Goal: Task Accomplishment & Management: Use online tool/utility

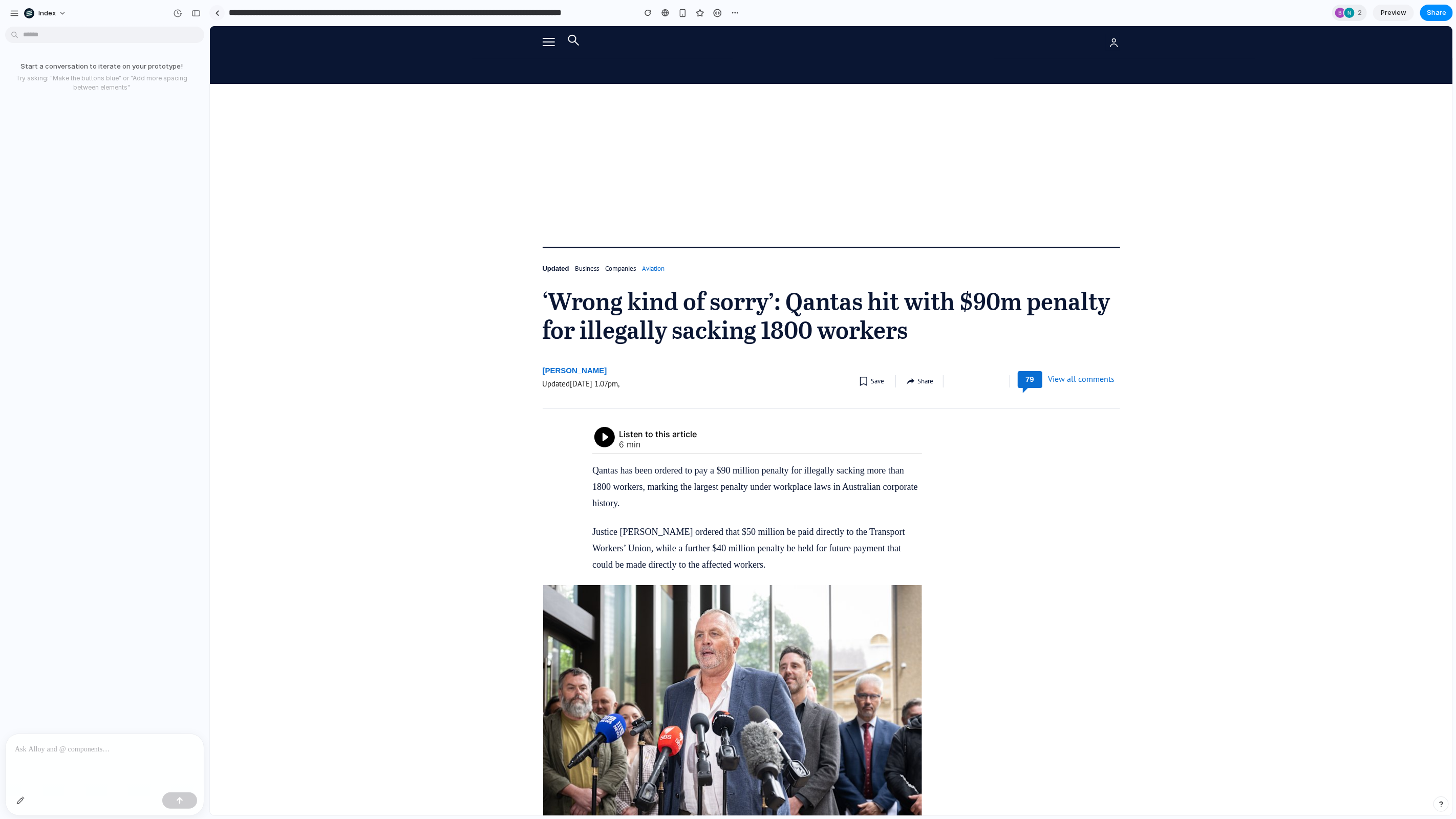
click at [215, 7] on link at bounding box center [217, 13] width 15 height 15
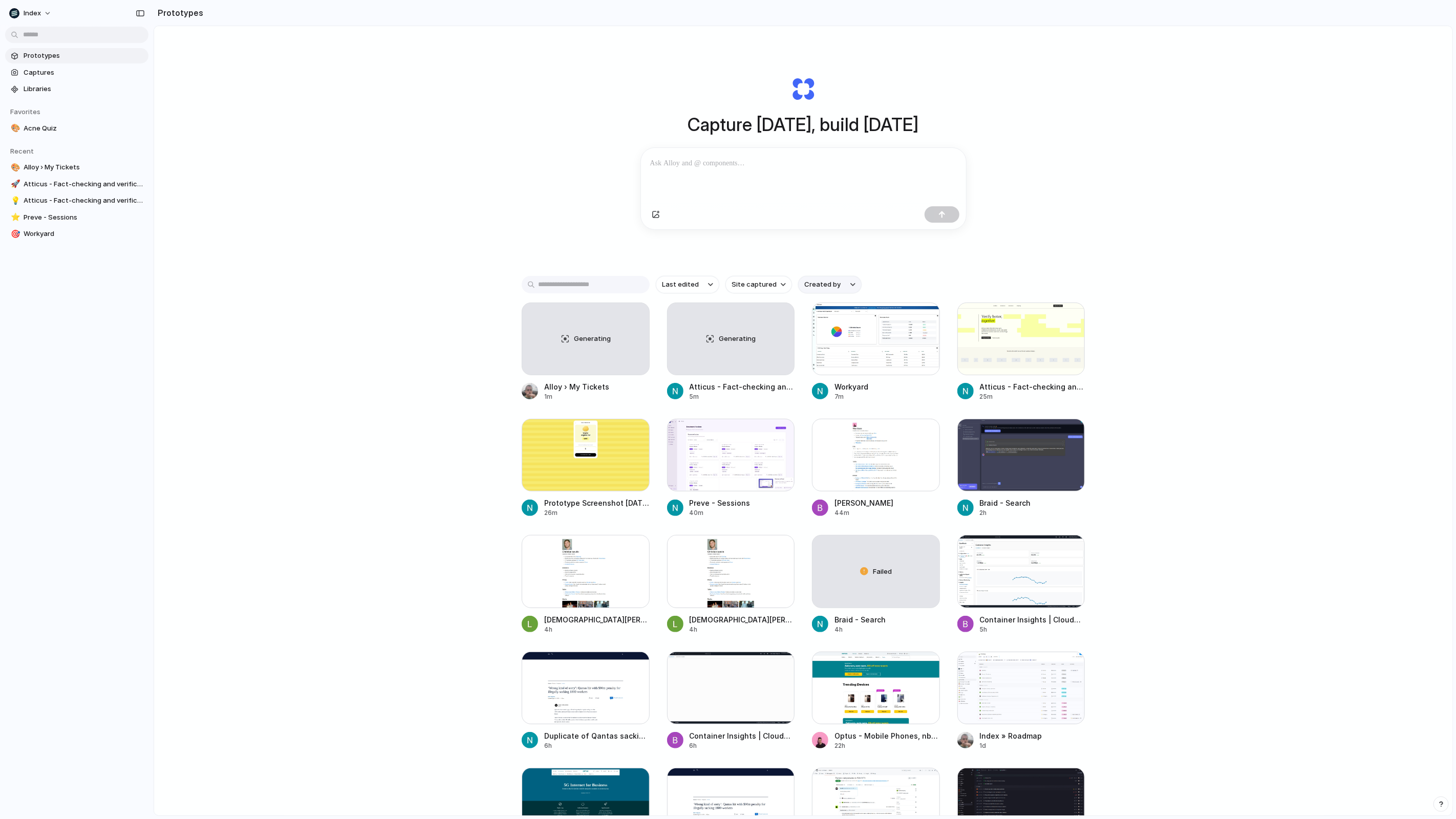
click at [819, 281] on span "Created by" at bounding box center [822, 285] width 37 height 10
click at [819, 381] on span "[PERSON_NAME]" at bounding box center [841, 378] width 52 height 10
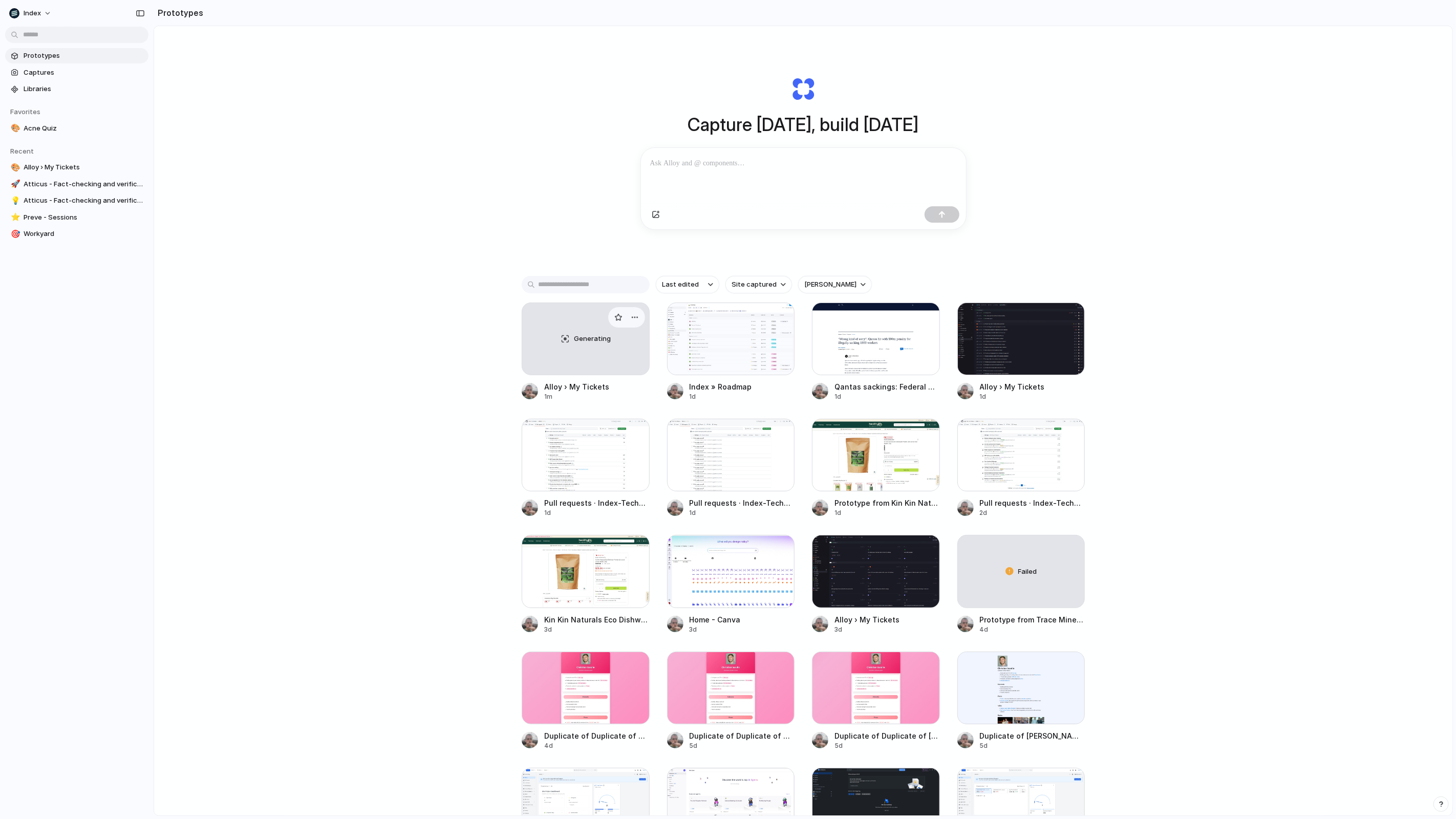
click at [578, 366] on div "Generating" at bounding box center [585, 338] width 127 height 72
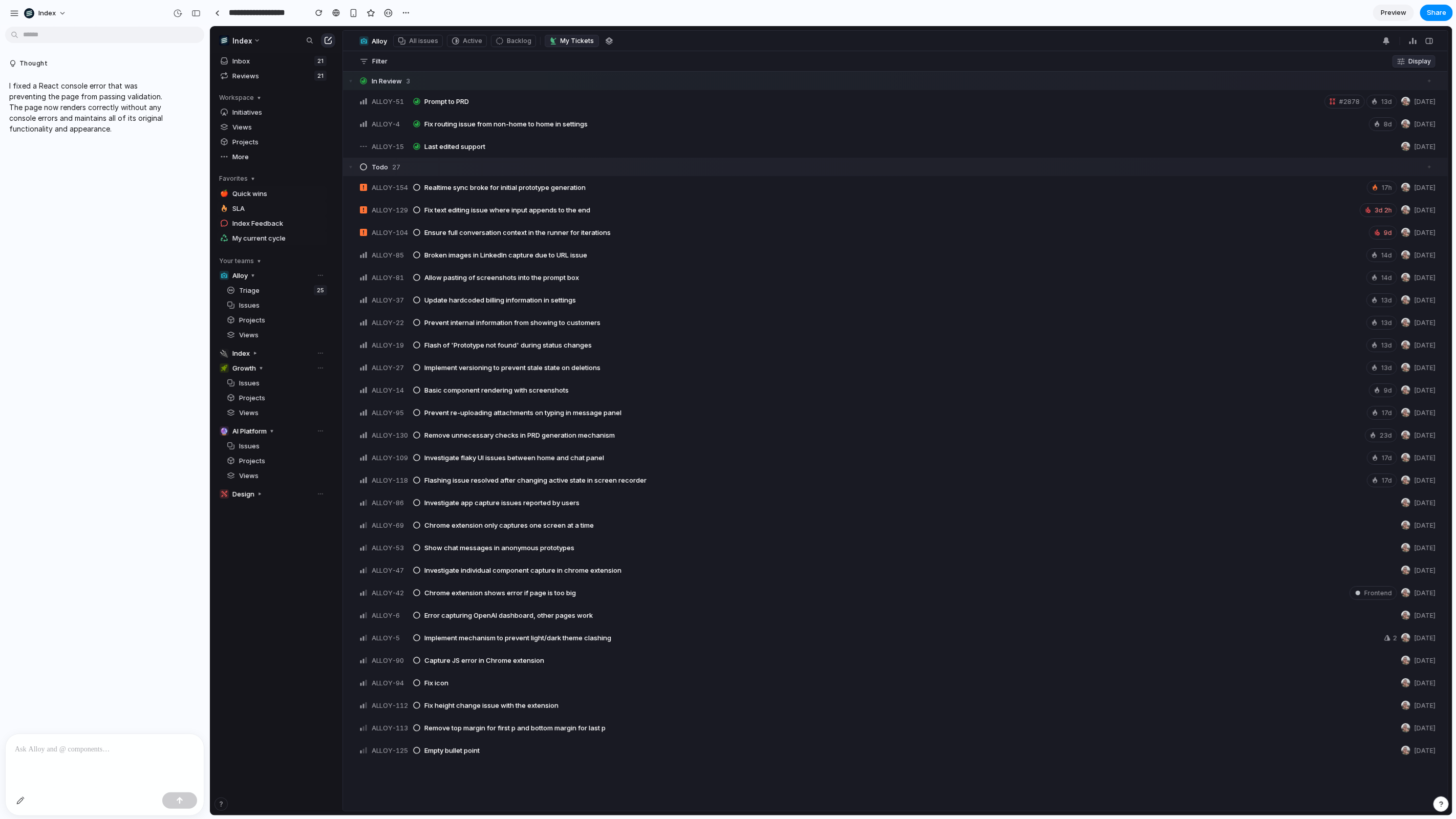
click at [119, 739] on div at bounding box center [105, 761] width 198 height 55
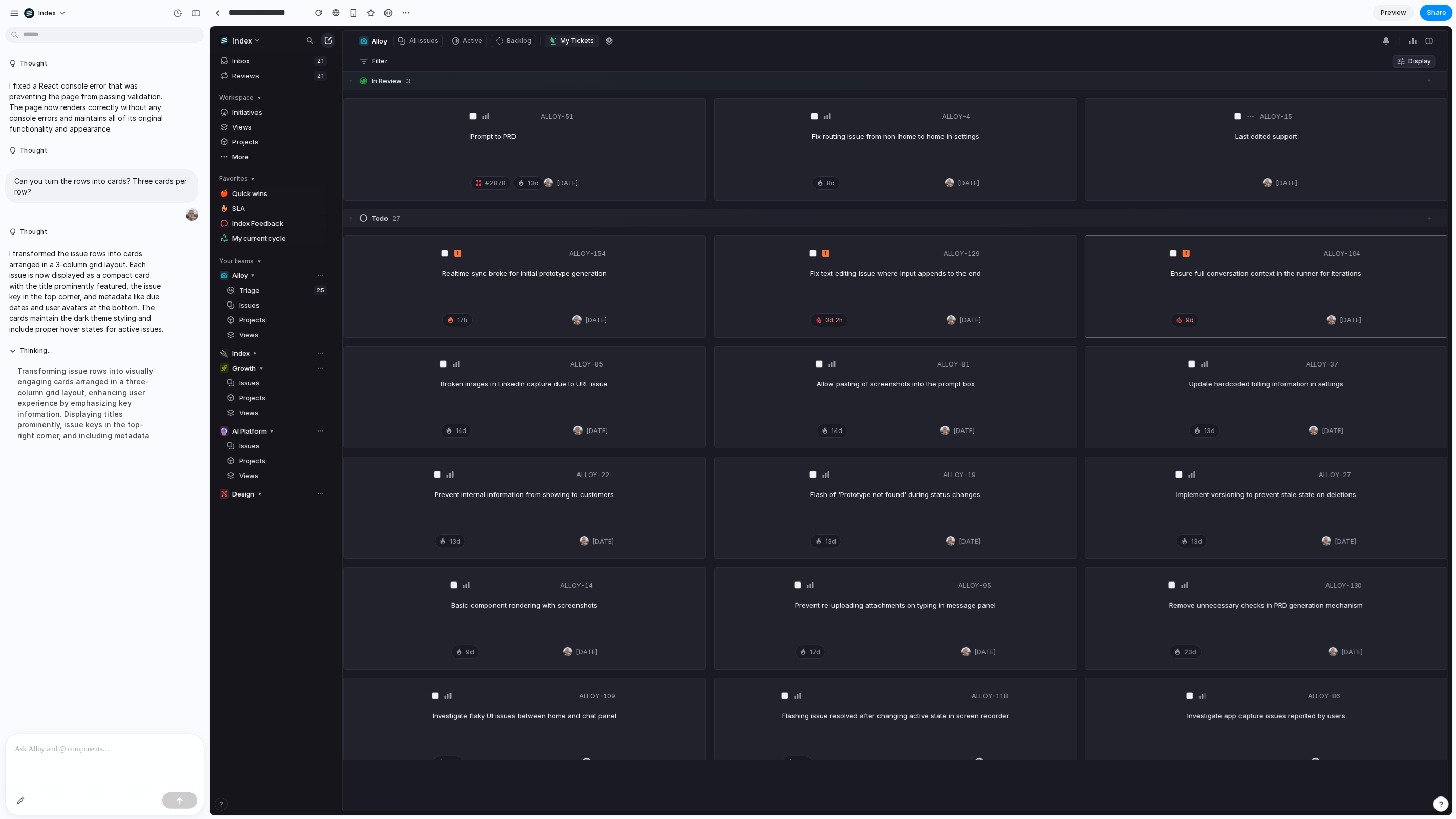
click at [657, 274] on div "ALLOY-154 Realtime sync broke for initial prototype generation 17h Aug 13" at bounding box center [523, 285] width 361 height 101
click at [731, 294] on div "ALLOY-129 Fix text editing issue where input appends to the end 3d 2h Aug 8" at bounding box center [895, 285] width 361 height 101
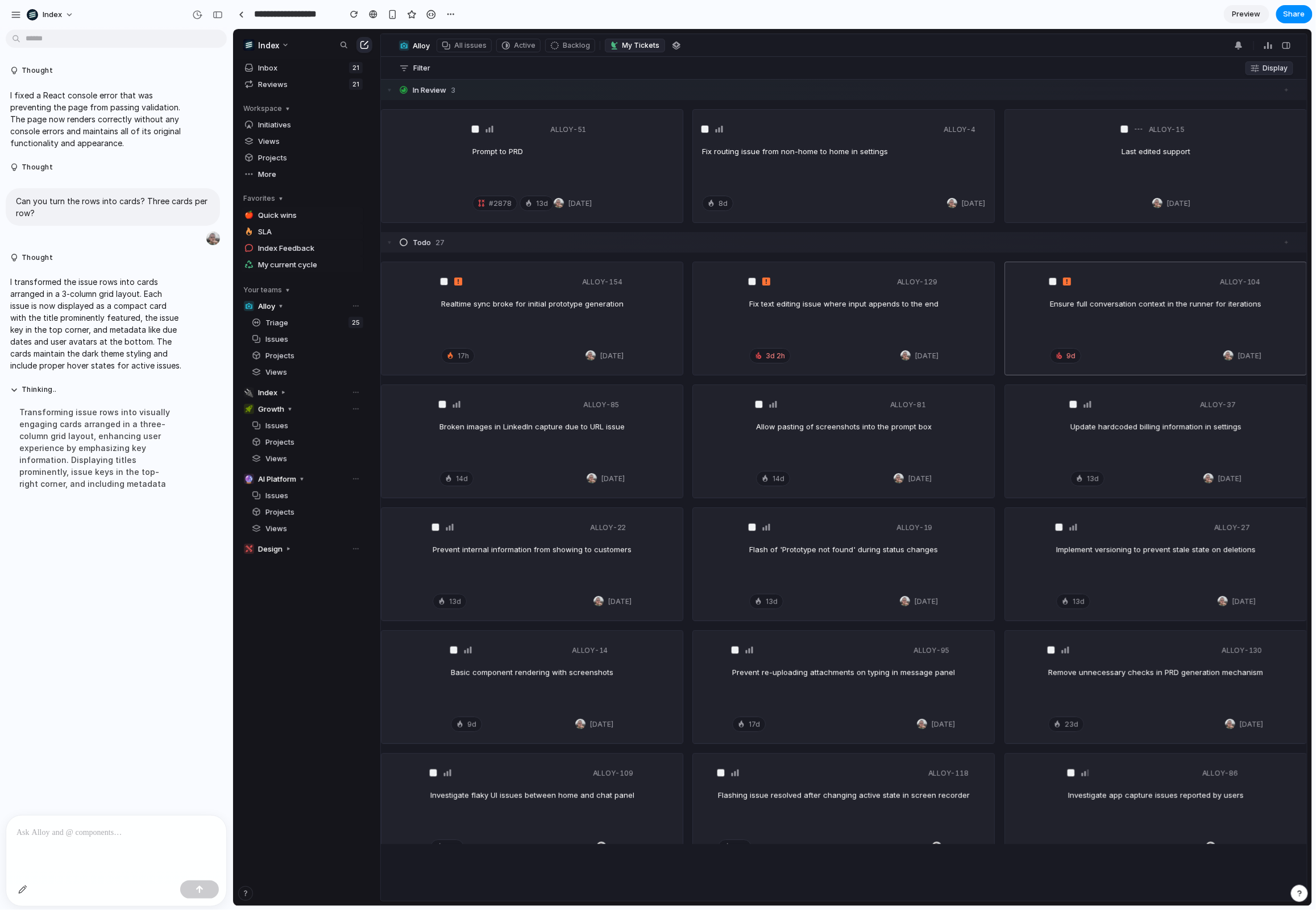
click at [482, 502] on div "ALLOY-154 Realtime sync broke for initial prototype generation 17h Aug 13 ALLOY…" at bounding box center [844, 809] width 926 height 1115
click at [175, 840] on div at bounding box center [116, 846] width 220 height 61
click at [98, 845] on div at bounding box center [116, 846] width 220 height 61
click at [79, 845] on div at bounding box center [116, 846] width 220 height 61
click at [304, 672] on div at bounding box center [302, 732] width 123 height 344
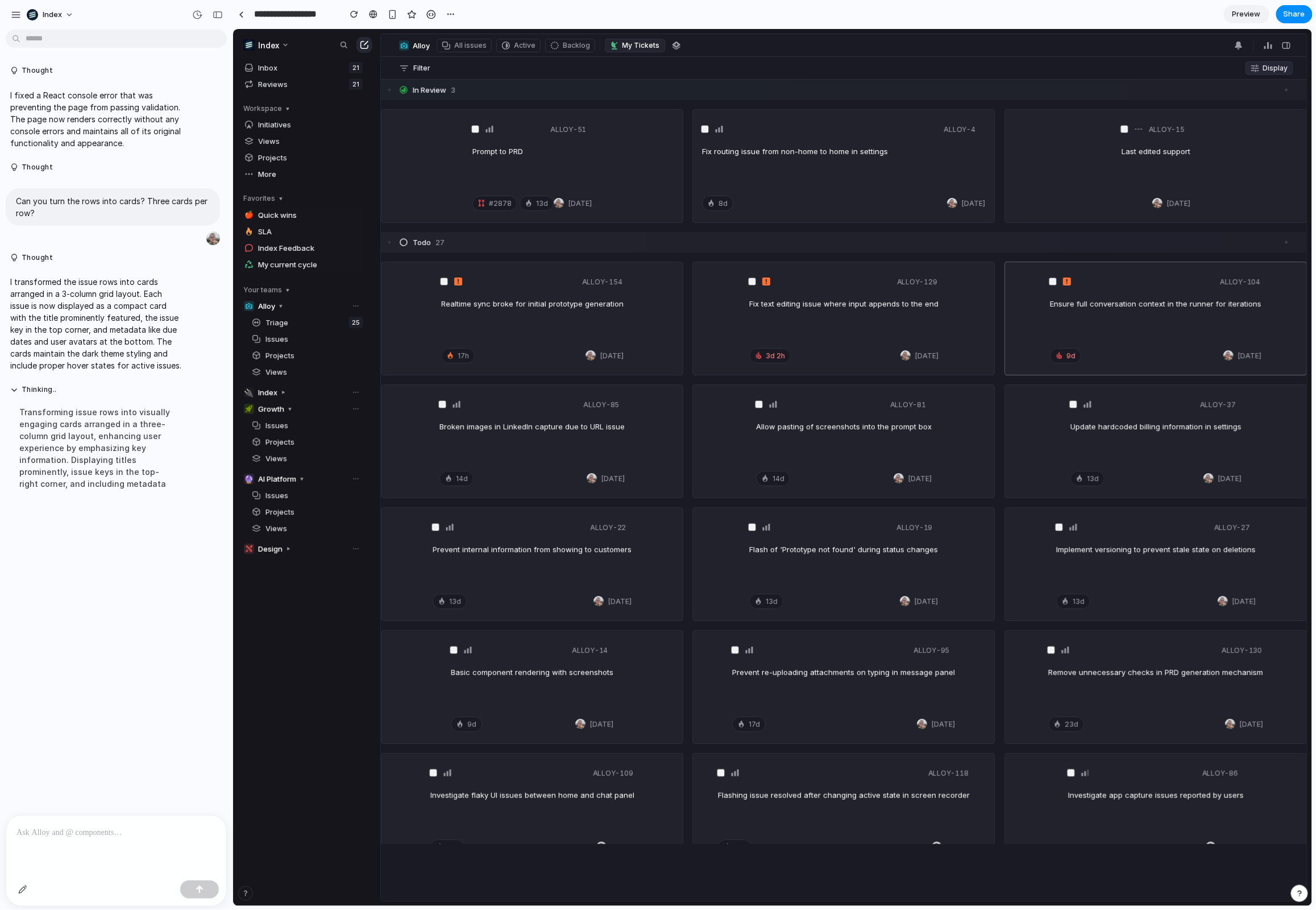
click at [1161, 485] on div "13d Aug 3" at bounding box center [1154, 478] width 171 height 21
